Goal: Task Accomplishment & Management: Complete application form

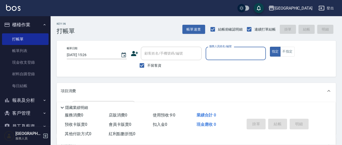
click at [222, 54] on input "服務人員姓名/編號" at bounding box center [235, 53] width 55 height 9
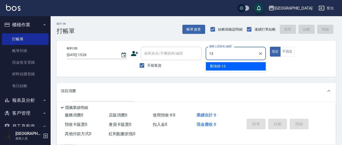
type input "13"
type button "true"
type input "[PERSON_NAME]-13"
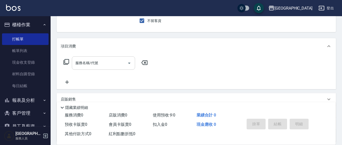
scroll to position [53, 0]
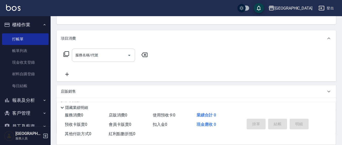
click at [107, 55] on input "服務名稱/代號" at bounding box center [99, 55] width 51 height 9
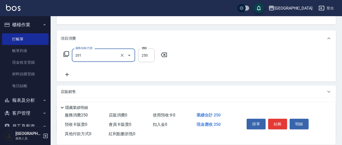
type input "洗髮(201)"
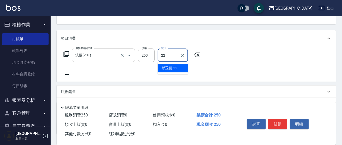
type input "[PERSON_NAME]-22"
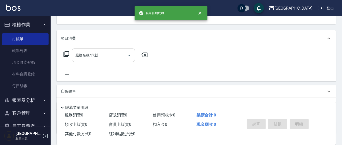
scroll to position [49, 0]
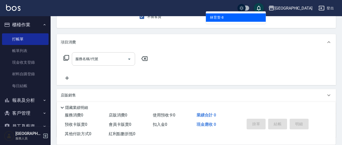
type input "[PERSON_NAME]-8"
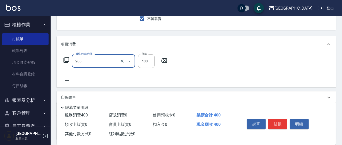
type input "健康洗(206)"
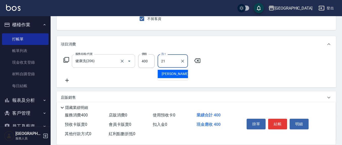
type input "[PERSON_NAME]-21"
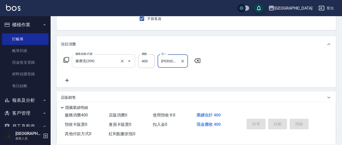
click at [270, 0] on button "指定" at bounding box center [275, 5] width 11 height 10
type input "[DATE] 15:27"
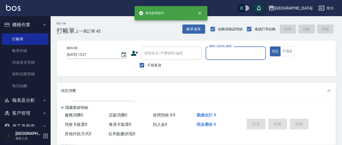
scroll to position [0, 0]
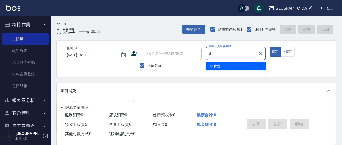
type input "[PERSON_NAME]-8"
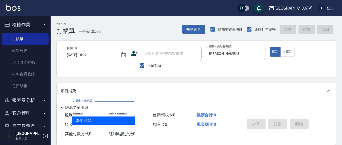
type input "洗髮(201)"
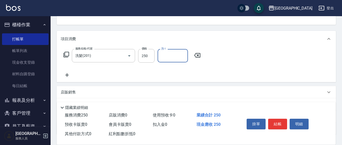
scroll to position [53, 0]
type input "[PERSON_NAME]5"
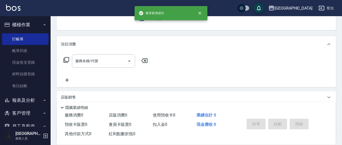
scroll to position [0, 0]
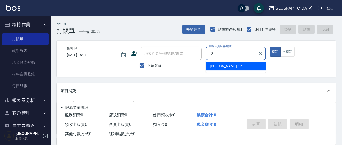
type input "[PERSON_NAME]-12"
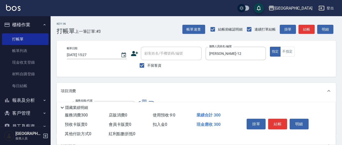
type input "歐娜洗髮精(210)"
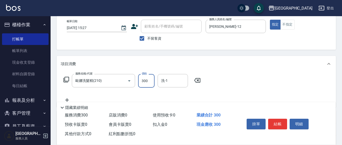
scroll to position [53, 0]
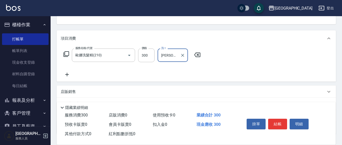
type input "[PERSON_NAME]-21"
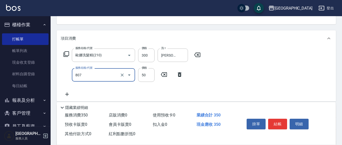
type input "TG護髮素(潤絲)(807)"
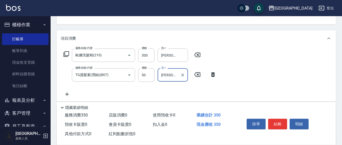
type input "[PERSON_NAME]-21"
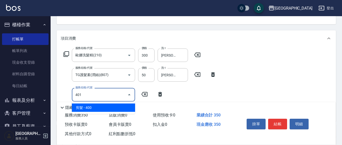
type input "剪髮(401)"
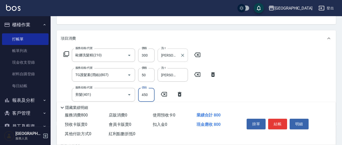
type input "450"
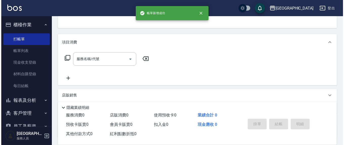
scroll to position [0, 0]
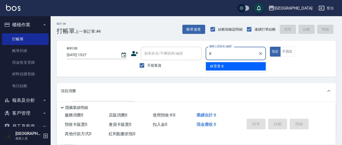
type input "[PERSON_NAME]-8"
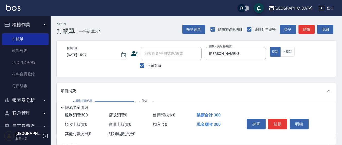
type input "歐娜洗髮精(210)"
type input "[PERSON_NAME]-22"
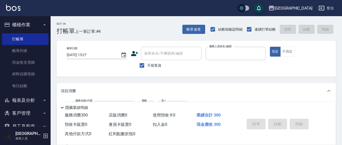
click at [270, 47] on button "指定" at bounding box center [275, 52] width 11 height 10
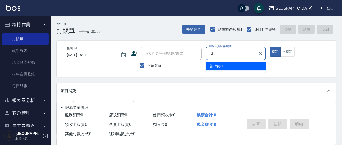
type input "[PERSON_NAME]-13"
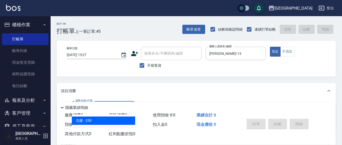
type input "洗髮(201)"
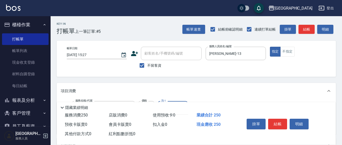
type input "[PERSON_NAME]-13"
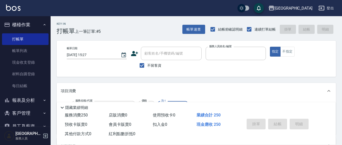
click at [270, 47] on button "指定" at bounding box center [275, 52] width 11 height 10
type input "[DATE] 15:28"
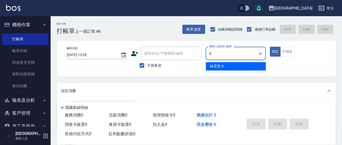
type input "[PERSON_NAME]-8"
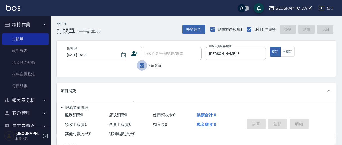
click at [140, 66] on input "不留客資" at bounding box center [142, 65] width 11 height 11
checkbox input "false"
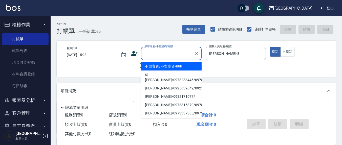
click at [158, 58] on input "顧客姓名/手機號碼/編號" at bounding box center [167, 53] width 49 height 9
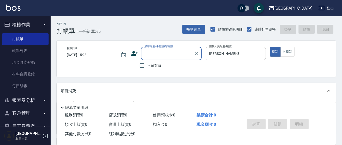
click at [160, 52] on input "顧客姓名/手機號碼/編號" at bounding box center [167, 53] width 49 height 9
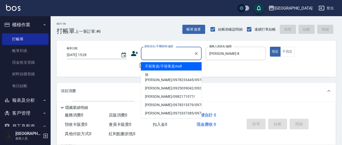
click at [159, 52] on input "顧客姓名/手機號碼/編號" at bounding box center [167, 53] width 49 height 9
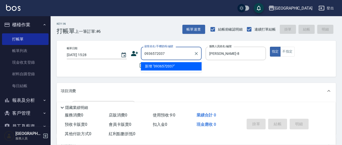
click at [165, 66] on li "新增 "0936572037"" at bounding box center [171, 66] width 61 height 8
type input "0936572037"
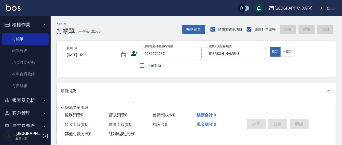
click at [132, 55] on icon at bounding box center [134, 53] width 7 height 5
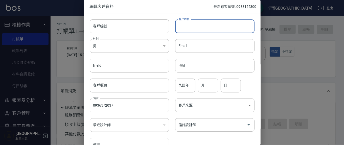
type input "0936572037"
click at [206, 25] on input "客戶姓名" at bounding box center [214, 26] width 79 height 14
click at [197, 25] on input "陳父靈靈" at bounding box center [214, 26] width 79 height 14
type input "[PERSON_NAME]"
click at [203, 87] on div "月 月" at bounding box center [208, 86] width 20 height 14
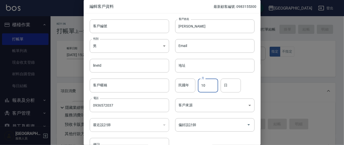
type input "10"
type input "14"
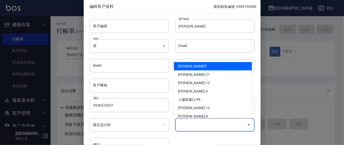
click at [218, 124] on input "偏好設計師" at bounding box center [210, 125] width 67 height 9
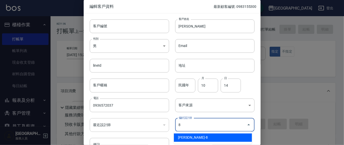
type input "林育萱"
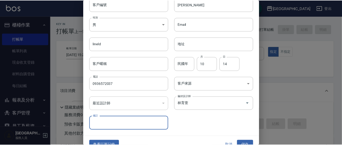
scroll to position [30, 0]
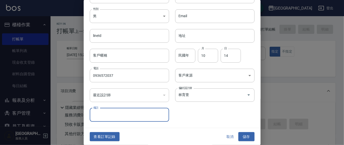
click at [243, 137] on button "儲存" at bounding box center [246, 136] width 16 height 9
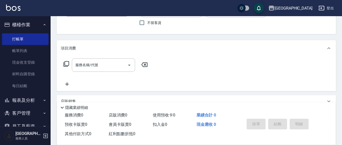
scroll to position [53, 0]
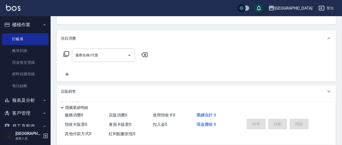
click at [65, 55] on icon at bounding box center [66, 54] width 6 height 6
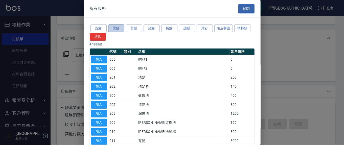
click at [113, 30] on button "燙髮" at bounding box center [116, 29] width 16 height 8
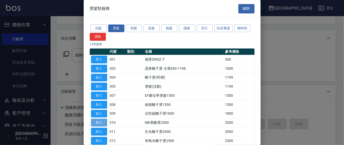
click at [101, 122] on button "加入" at bounding box center [99, 123] width 16 height 8
type input "MK果酸燙2000(310)"
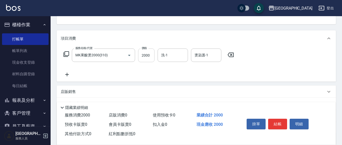
drag, startPoint x: 153, startPoint y: 55, endPoint x: 150, endPoint y: 55, distance: 3.1
click at [153, 55] on input "2000" at bounding box center [146, 56] width 16 height 14
type input "1700"
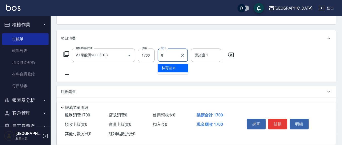
type input "[PERSON_NAME]-8"
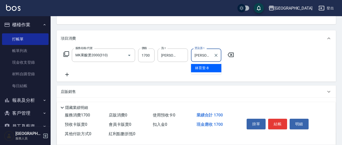
type input "[PERSON_NAME]-8"
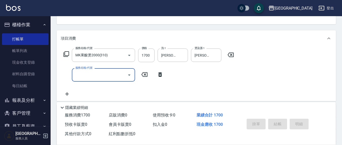
type input "[DATE] 15:29"
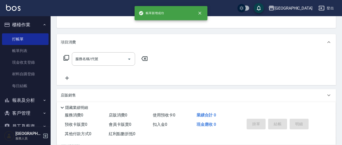
scroll to position [0, 0]
